Goal: Task Accomplishment & Management: Manage account settings

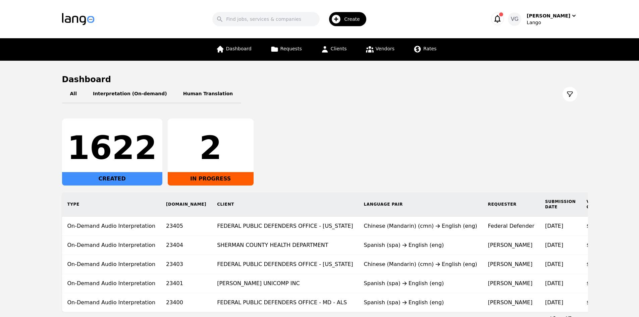
click at [42, 158] on main "Dashboard All Interpretation (On-demand) Human Translation 1622 CREATED 2 IN PR…" at bounding box center [319, 198] width 639 height 274
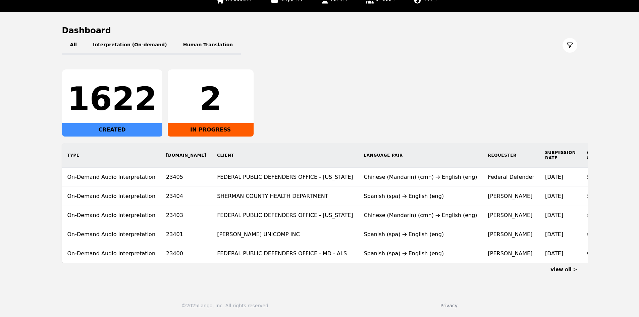
scroll to position [0, 46]
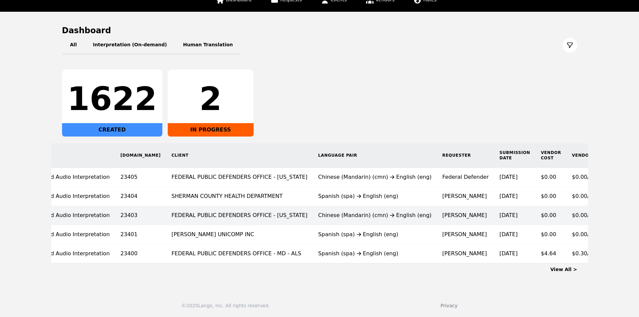
click at [318, 211] on div "Chinese (Mandarin) (cmn) English (eng)" at bounding box center [374, 215] width 113 height 8
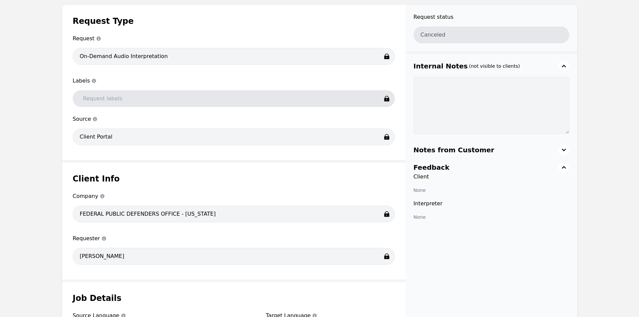
scroll to position [134, 0]
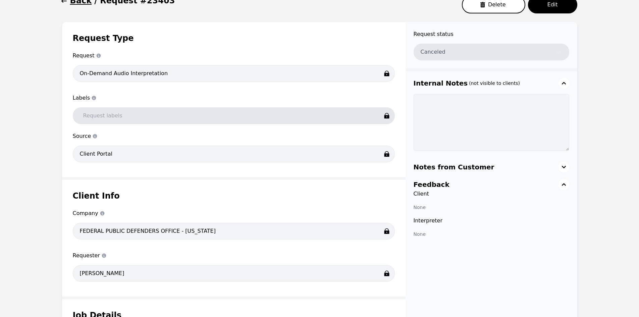
scroll to position [0, 0]
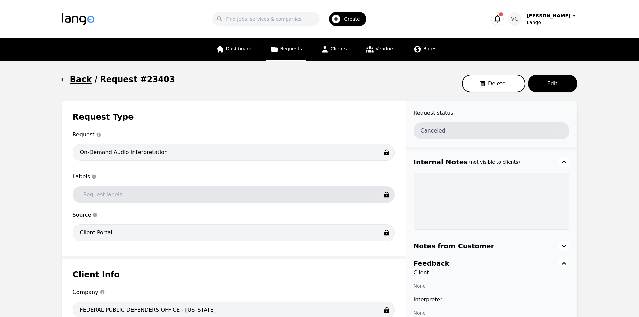
click at [73, 81] on h1 "Back" at bounding box center [81, 79] width 22 height 11
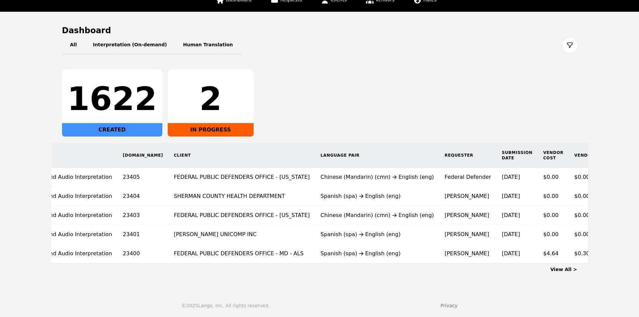
scroll to position [0, 46]
click at [18, 227] on main "Dashboard All Interpretation (On-demand) Human Translation 1622 CREATED 2 IN PR…" at bounding box center [319, 149] width 639 height 274
drag, startPoint x: 14, startPoint y: 107, endPoint x: 76, endPoint y: 81, distance: 67.5
click at [14, 107] on main "Dashboard All Interpretation (On-demand) Human Translation 1622 CREATED 2 IN PR…" at bounding box center [319, 149] width 639 height 274
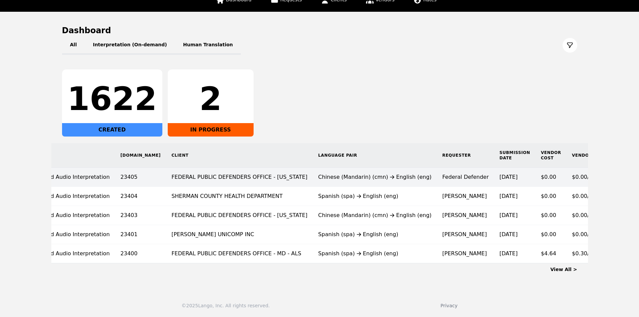
click at [388, 174] on icon at bounding box center [392, 176] width 8 height 5
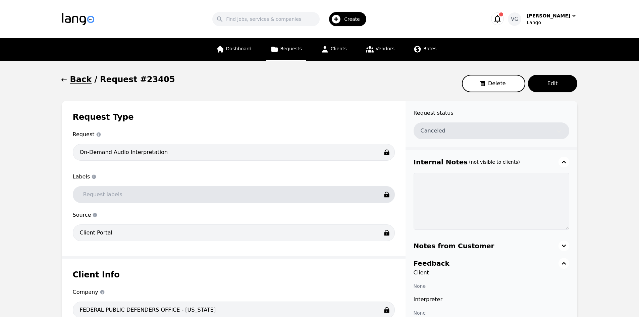
click at [69, 82] on button "Back" at bounding box center [77, 79] width 30 height 11
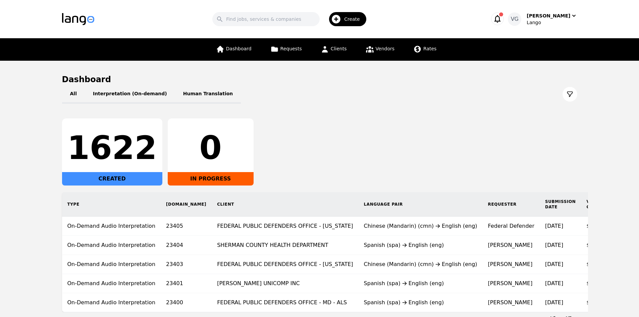
scroll to position [0, 46]
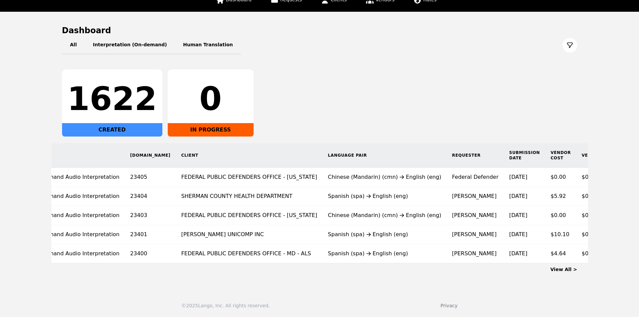
scroll to position [0, 46]
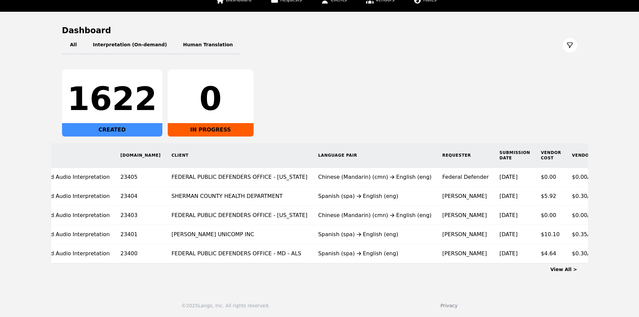
drag, startPoint x: 44, startPoint y: 174, endPoint x: 44, endPoint y: 163, distance: 11.7
click at [44, 174] on main "Dashboard All Interpretation (On-demand) Human Translation 1622 CREATED 0 IN PR…" at bounding box center [319, 149] width 639 height 274
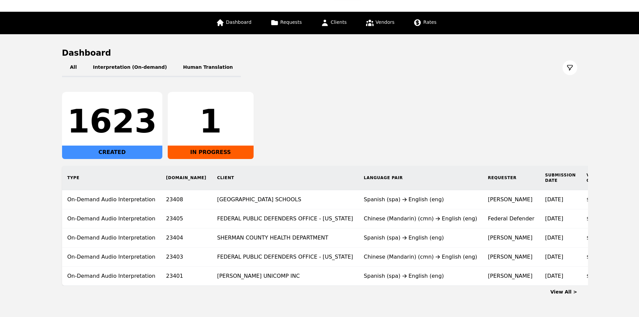
scroll to position [54, 0]
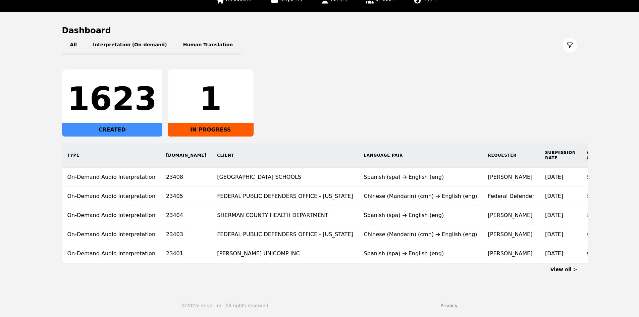
click at [289, 266] on div "View All >" at bounding box center [319, 267] width 515 height 9
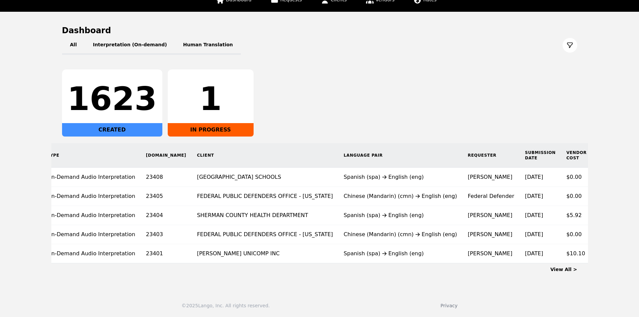
scroll to position [0, 23]
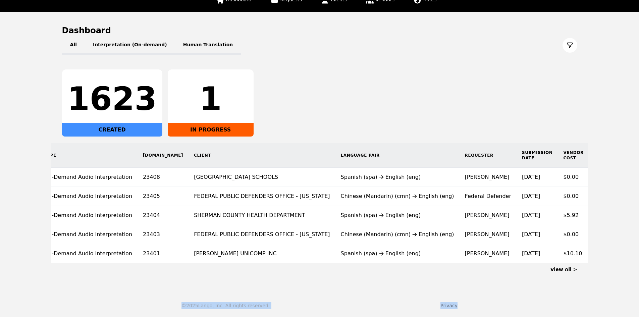
drag, startPoint x: 475, startPoint y: 308, endPoint x: 165, endPoint y: 306, distance: 309.5
click at [166, 306] on div "© 2025 Lango, Inc. All rights reserved. Privacy" at bounding box center [319, 305] width 617 height 7
click at [165, 306] on div "© 2025 Lango, Inc. All rights reserved. Privacy" at bounding box center [319, 305] width 617 height 7
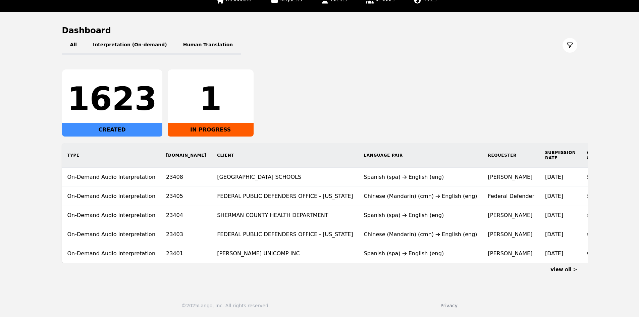
scroll to position [0, 46]
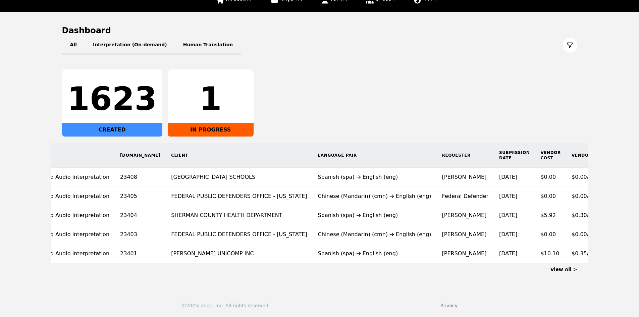
drag, startPoint x: 55, startPoint y: 157, endPoint x: 500, endPoint y: 107, distance: 447.4
click at [596, 135] on main "Dashboard All Interpretation (On-demand) Human Translation 1623 CREATED 1 IN PR…" at bounding box center [319, 149] width 639 height 274
click at [442, 101] on div "1623 CREATED 1 IN PROGRESS" at bounding box center [319, 102] width 515 height 67
drag, startPoint x: 619, startPoint y: 232, endPoint x: 499, endPoint y: 94, distance: 183.2
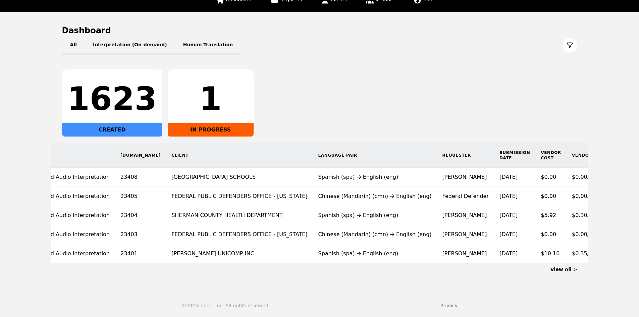
click at [471, 136] on main "Dashboard All Interpretation (On-demand) Human Translation 1623 CREATED 1 IN PR…" at bounding box center [319, 149] width 639 height 274
click at [515, 76] on div "1623 CREATED 1 IN PROGRESS" at bounding box center [319, 102] width 515 height 67
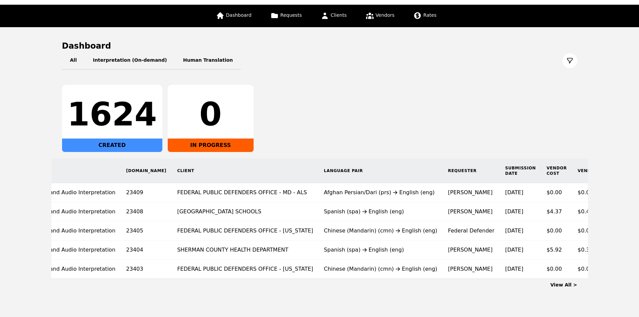
scroll to position [0, 44]
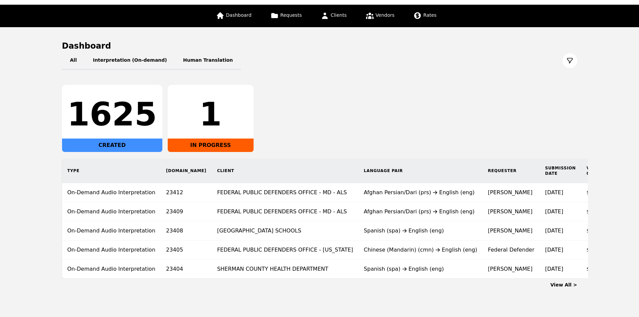
scroll to position [0, 46]
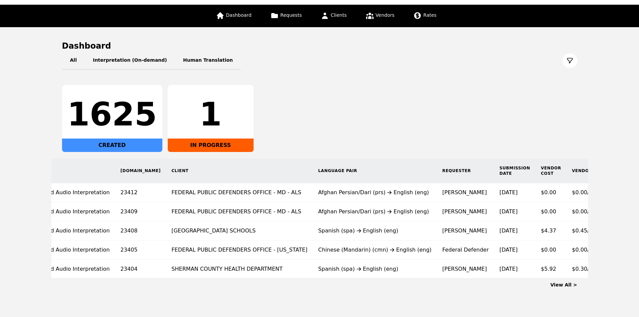
click at [33, 233] on main "Dashboard All Interpretation (On-demand) Human Translation 1625 CREATED 1 IN PR…" at bounding box center [319, 164] width 639 height 274
click at [0, 213] on main "Dashboard All Interpretation (On-demand) Human Translation 1625 CREATED 1 IN PR…" at bounding box center [319, 164] width 639 height 274
